Goal: Information Seeking & Learning: Learn about a topic

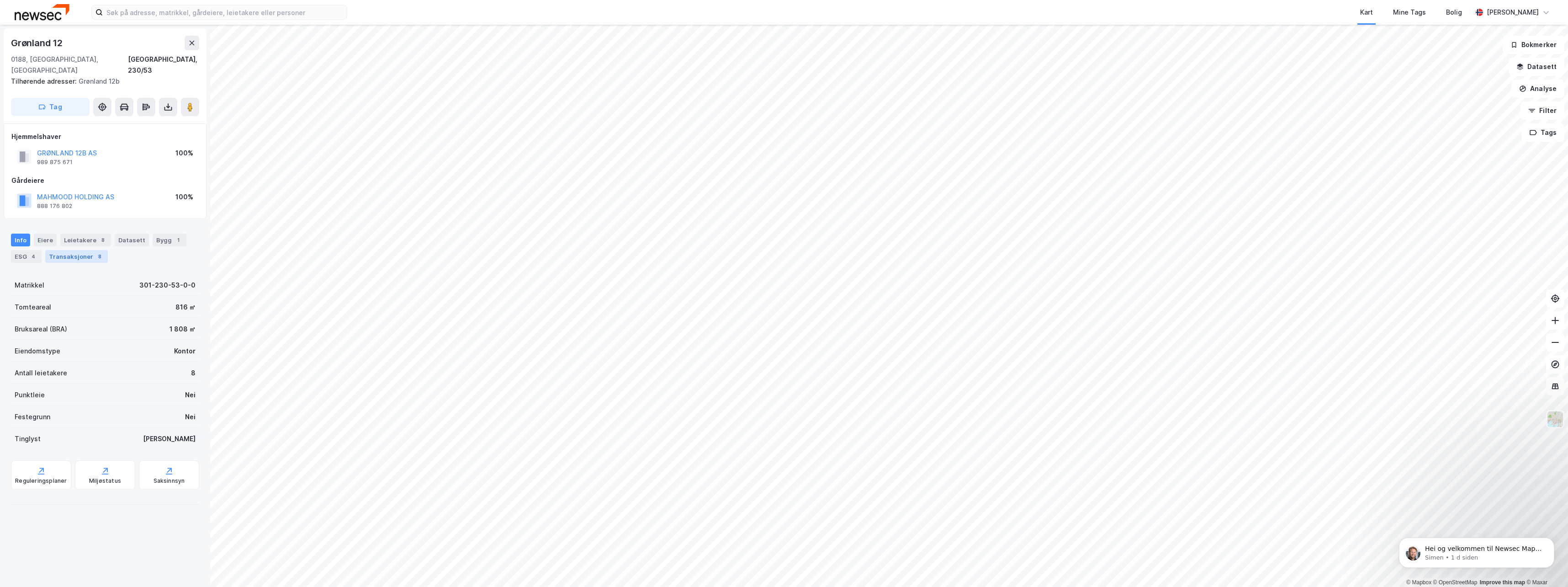
click at [58, 250] on div "Transaksjoner 8" at bounding box center [76, 256] width 63 height 13
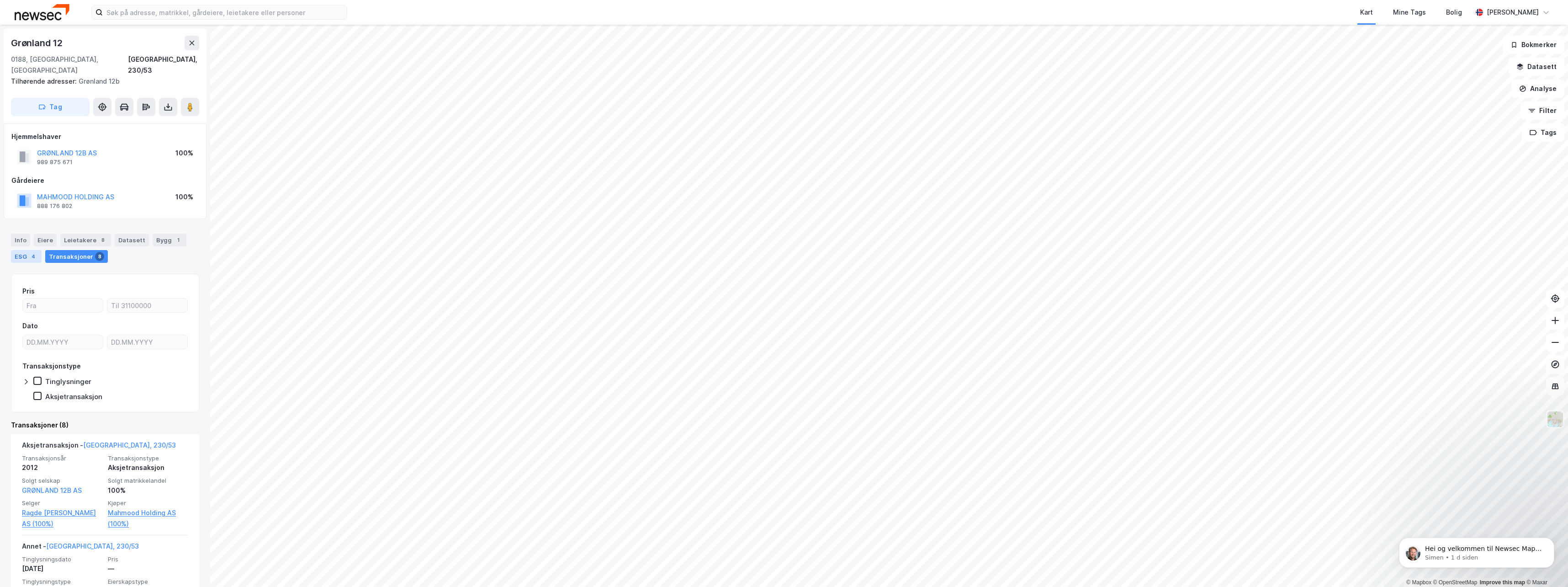
click at [32, 252] on div "4" at bounding box center [33, 256] width 9 height 9
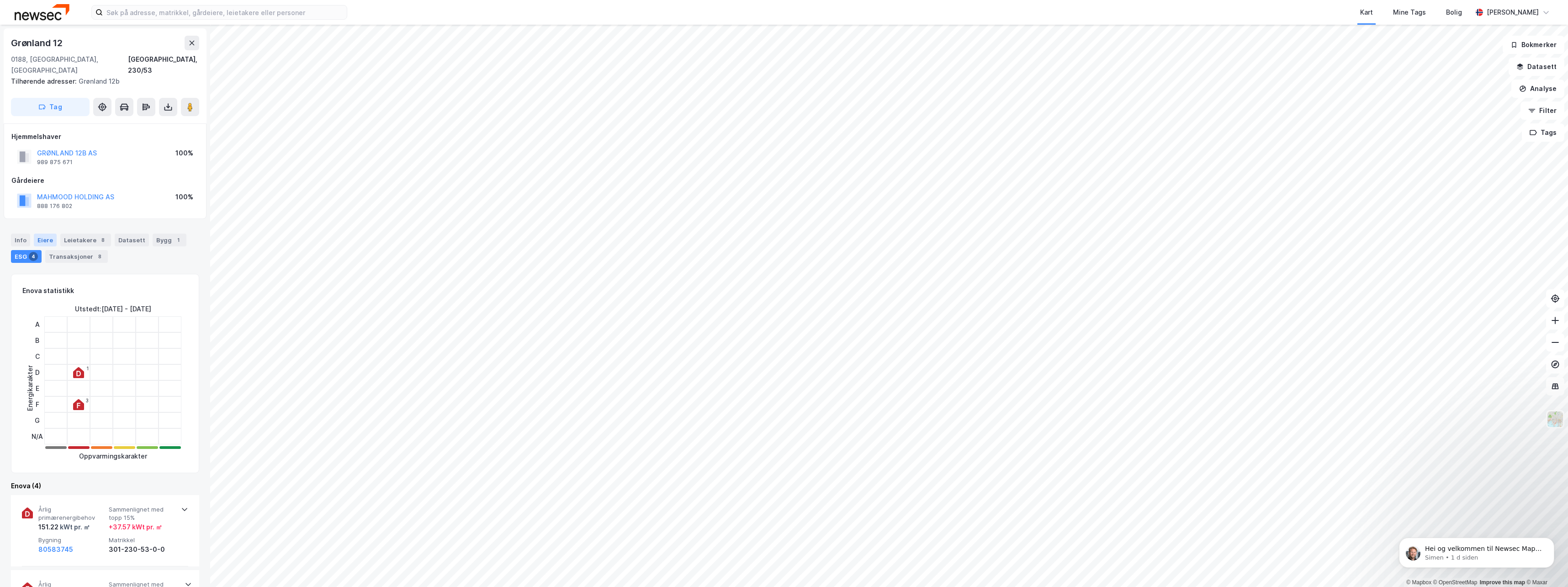
click at [40, 233] on div "Eiere" at bounding box center [45, 239] width 23 height 13
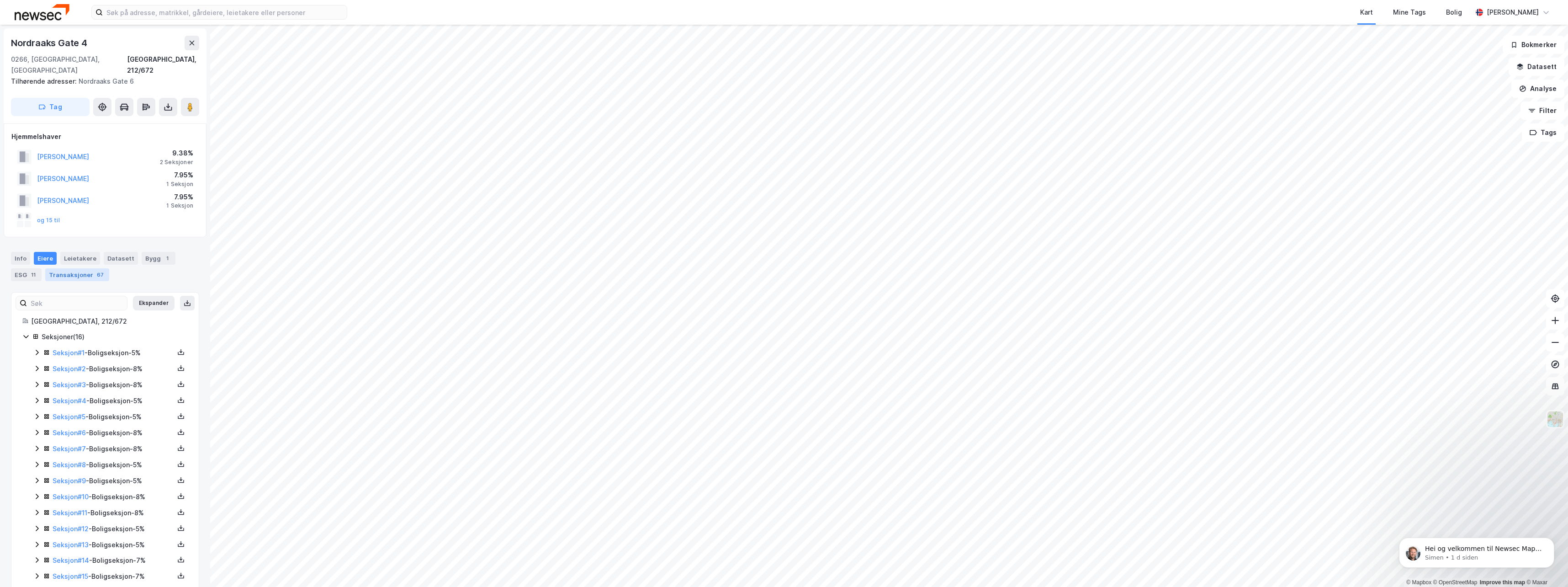
click at [70, 268] on div "Transaksjoner 67" at bounding box center [77, 274] width 64 height 13
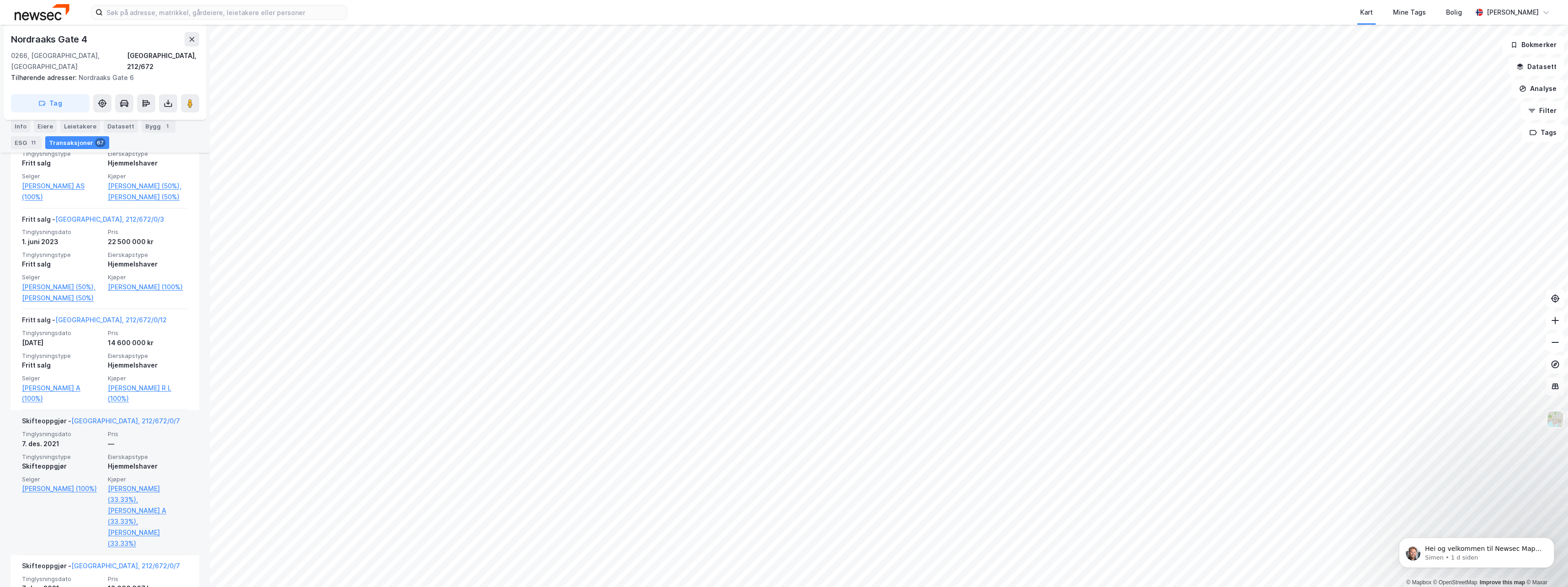
scroll to position [960, 0]
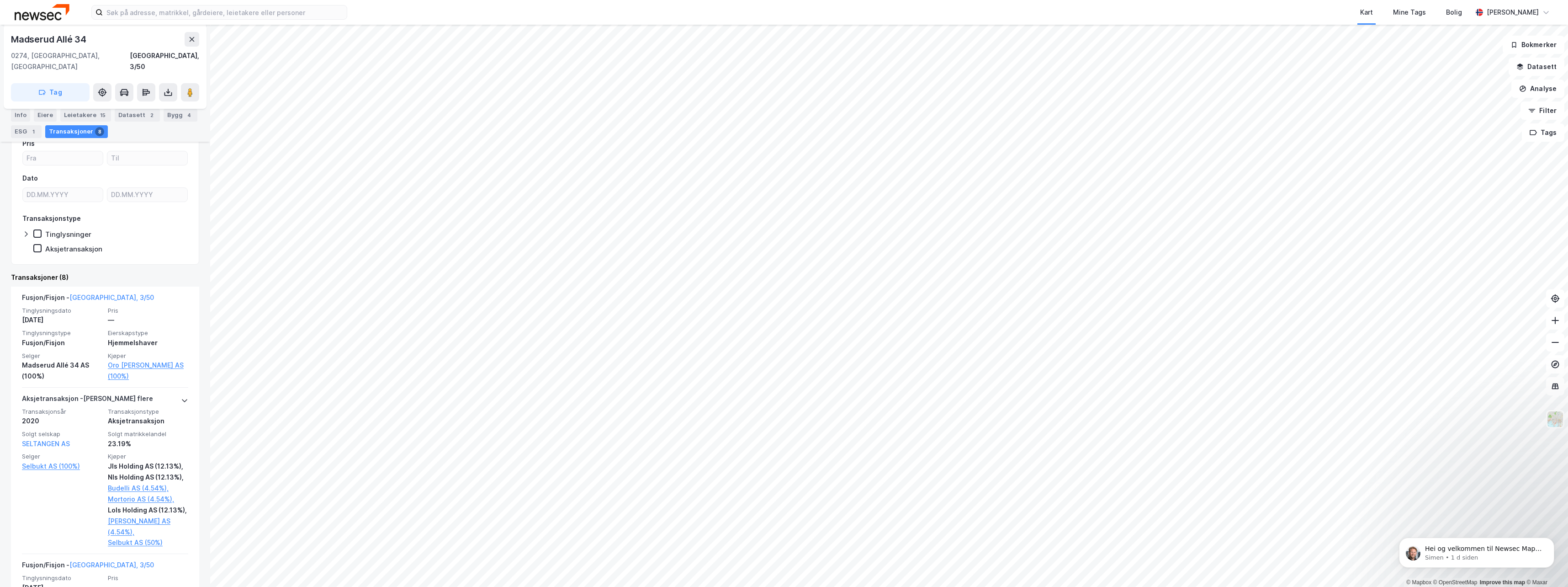
scroll to position [366, 0]
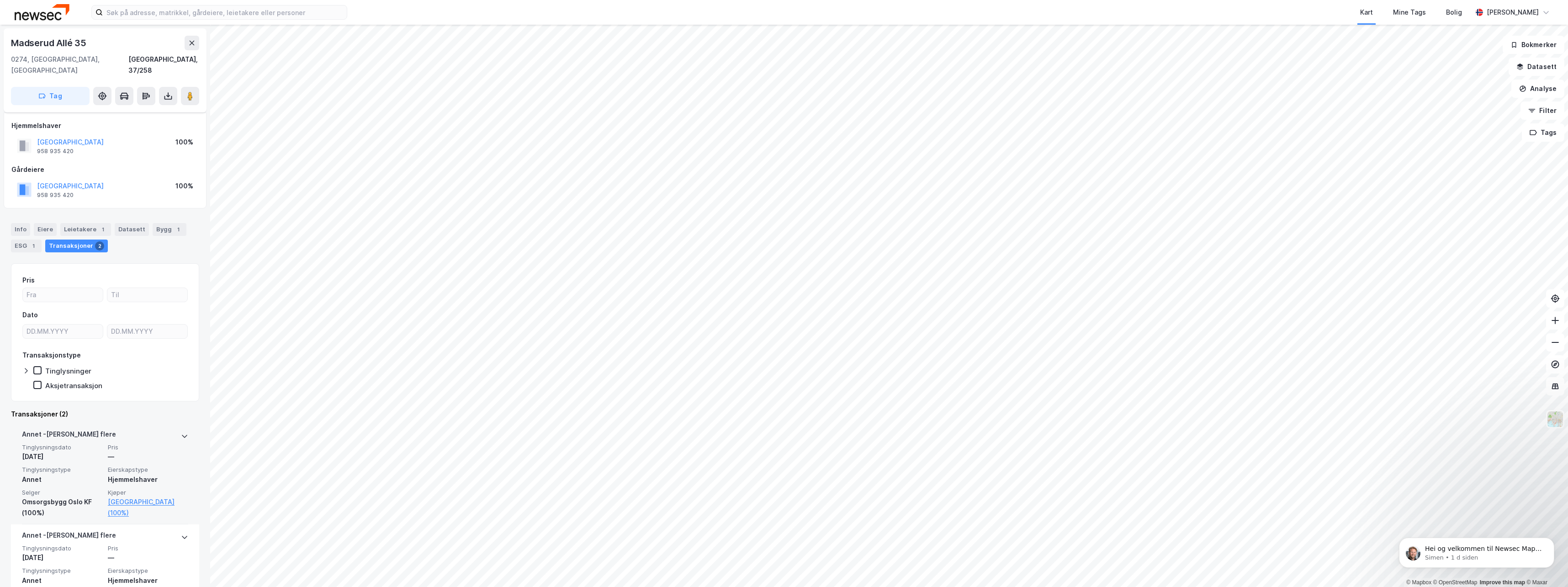
scroll to position [38, 0]
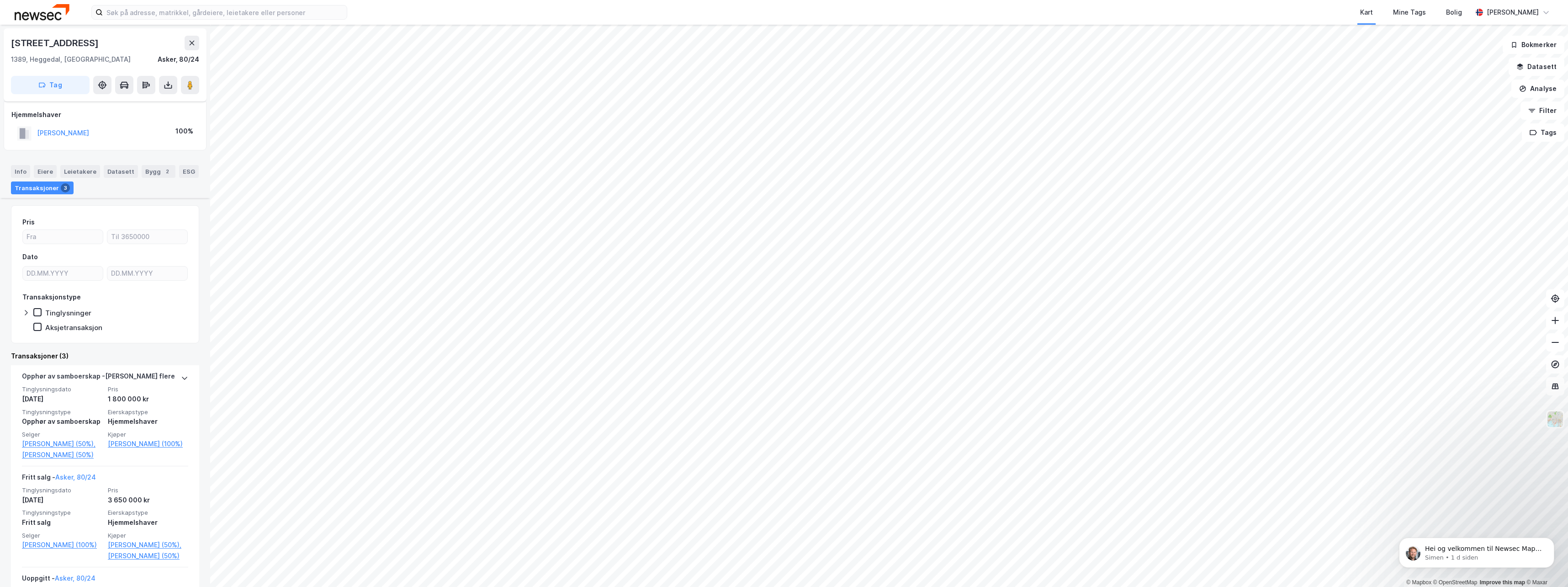
scroll to position [103, 0]
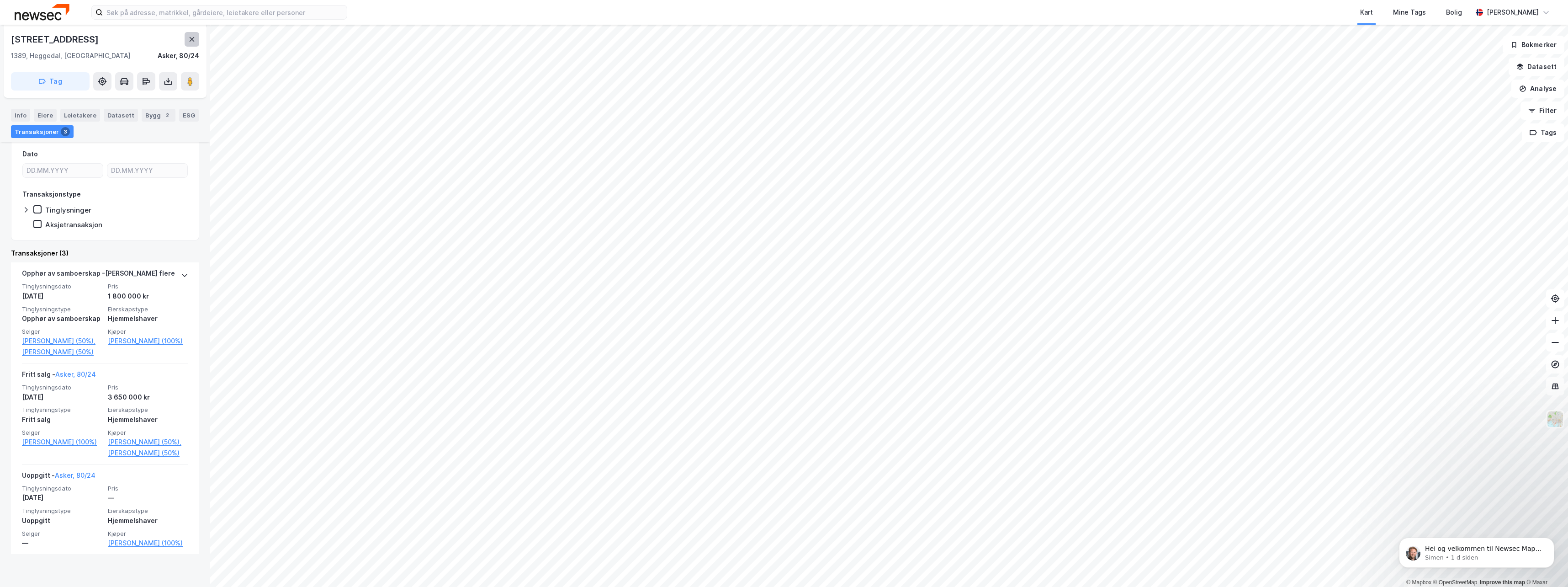
click at [193, 42] on icon at bounding box center [192, 39] width 8 height 8
